Goal: Find specific fact: Find specific fact

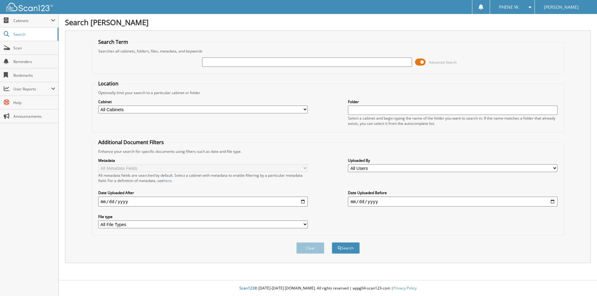
click at [237, 67] on div at bounding box center [306, 62] width 209 height 11
click at [237, 63] on input "text" at bounding box center [306, 61] width 209 height 9
paste input "21P1361"
type input "21P1361"
click at [340, 248] on span "submit" at bounding box center [339, 248] width 4 height 4
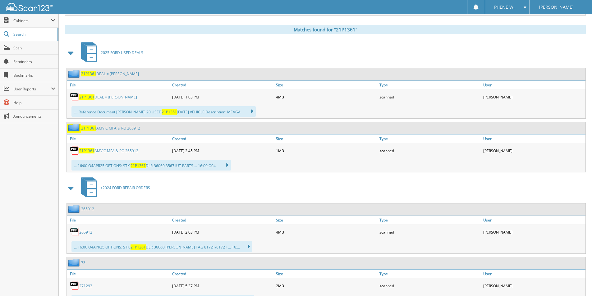
scroll to position [249, 0]
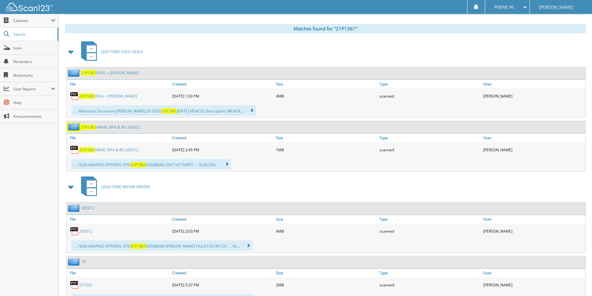
click at [137, 97] on link "21P1361 DEAL = MCNANEY, MEAGAN ELIZABETH" at bounding box center [108, 96] width 58 height 5
